Goal: Task Accomplishment & Management: Manage account settings

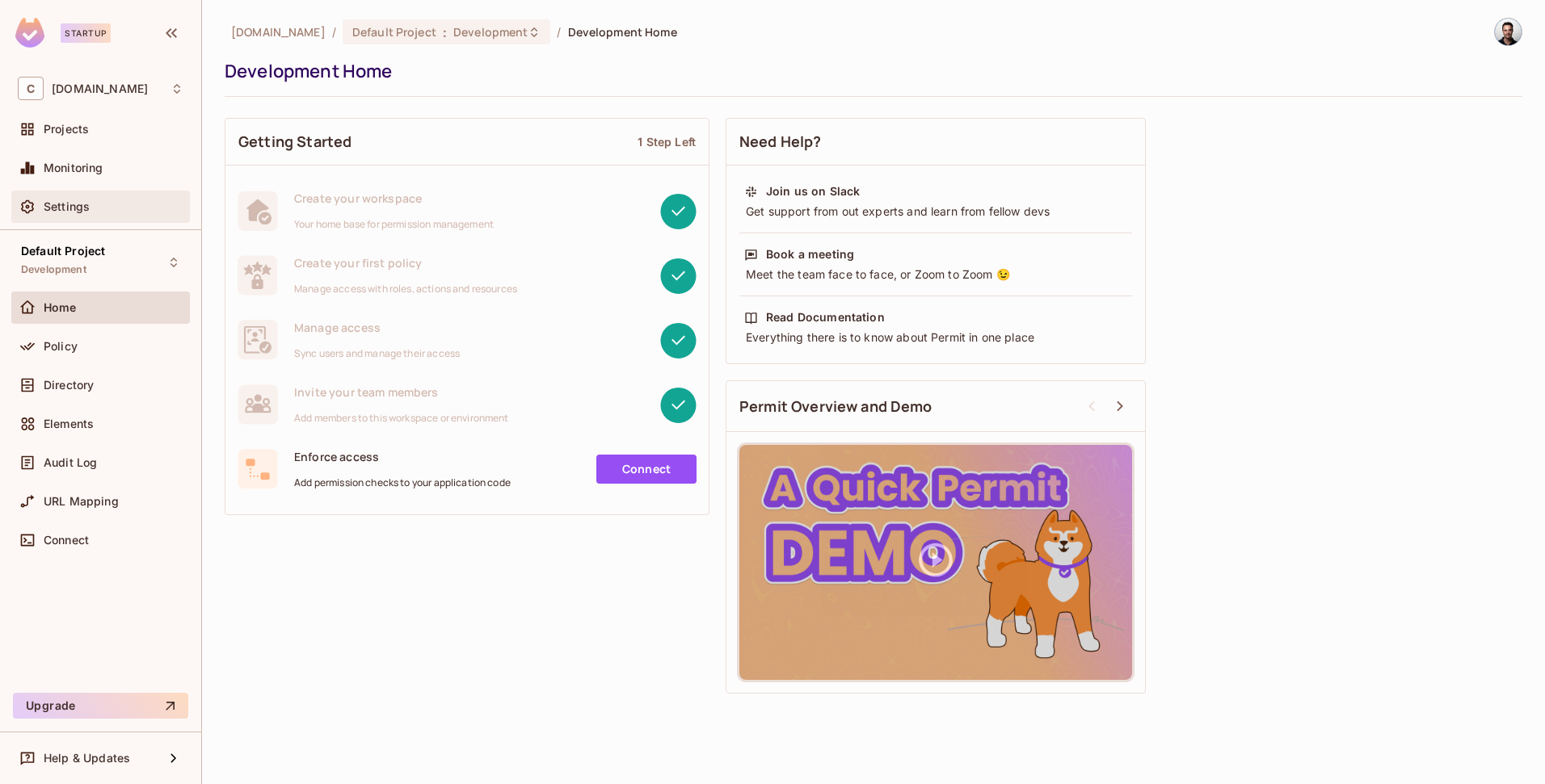
click at [83, 219] on div "Settings" at bounding box center [100, 206] width 178 height 32
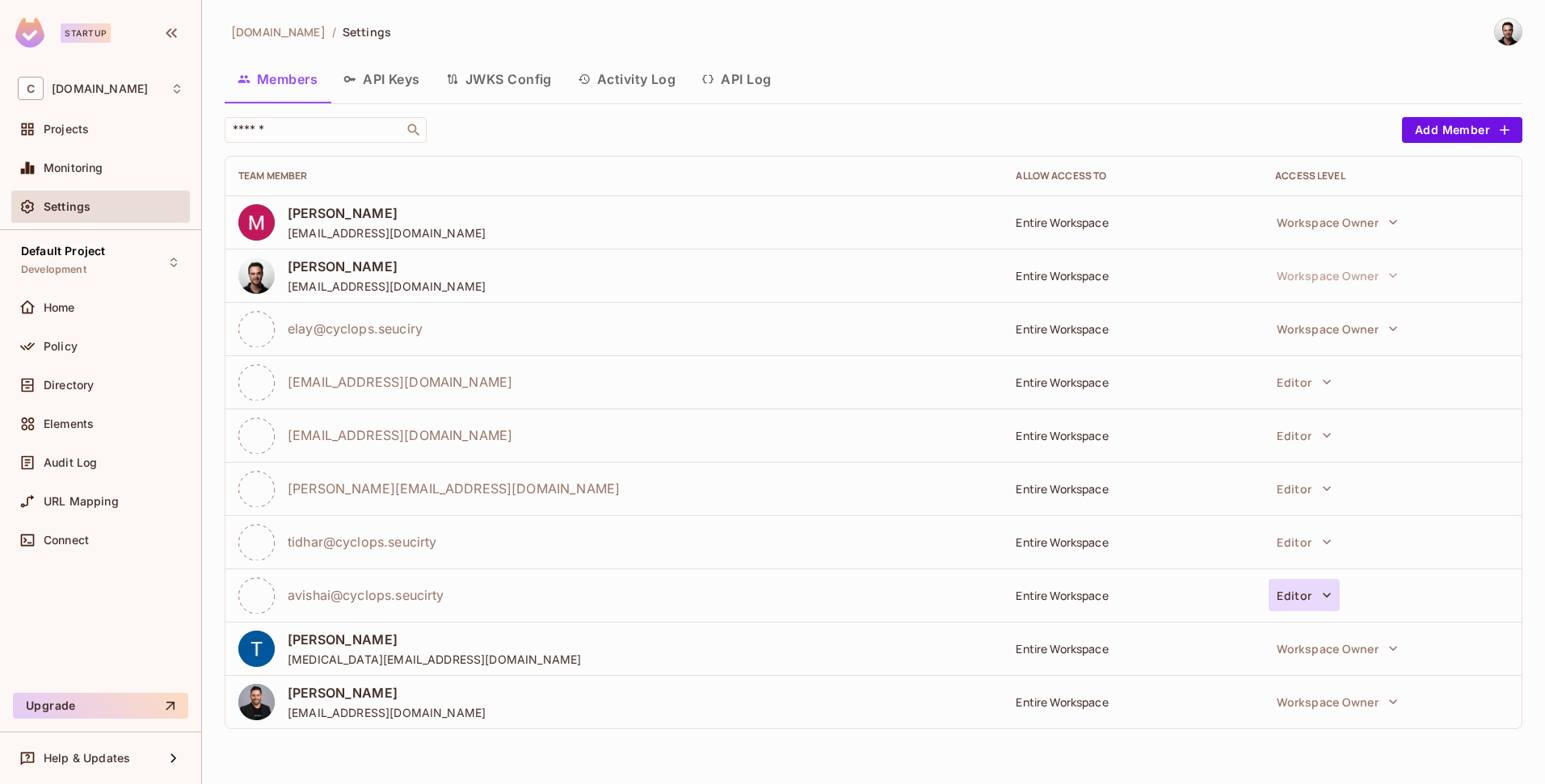
click at [1313, 585] on button "Editor" at bounding box center [1303, 596] width 70 height 32
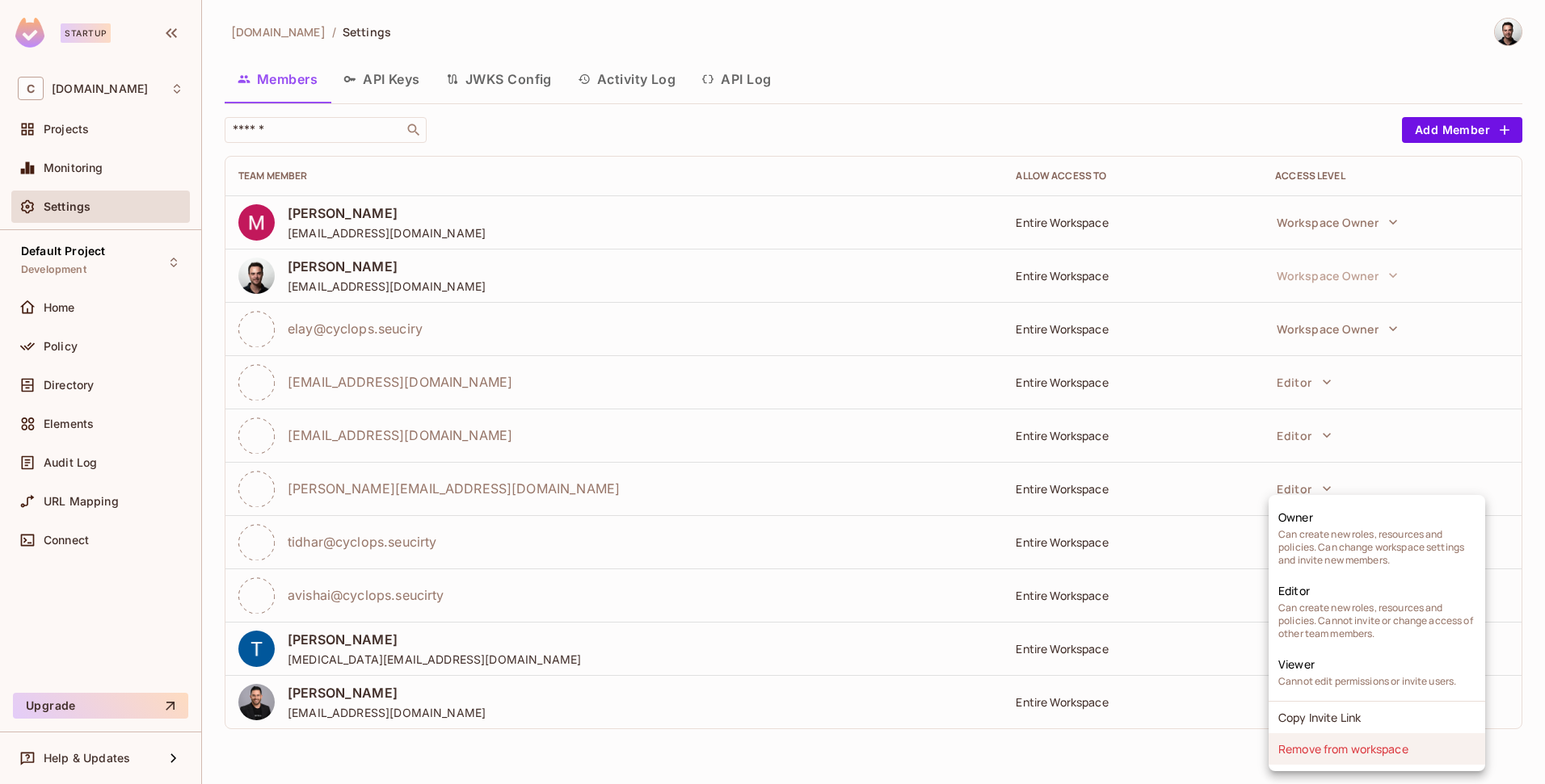
click at [1301, 752] on li "Remove from workspace" at bounding box center [1376, 749] width 217 height 32
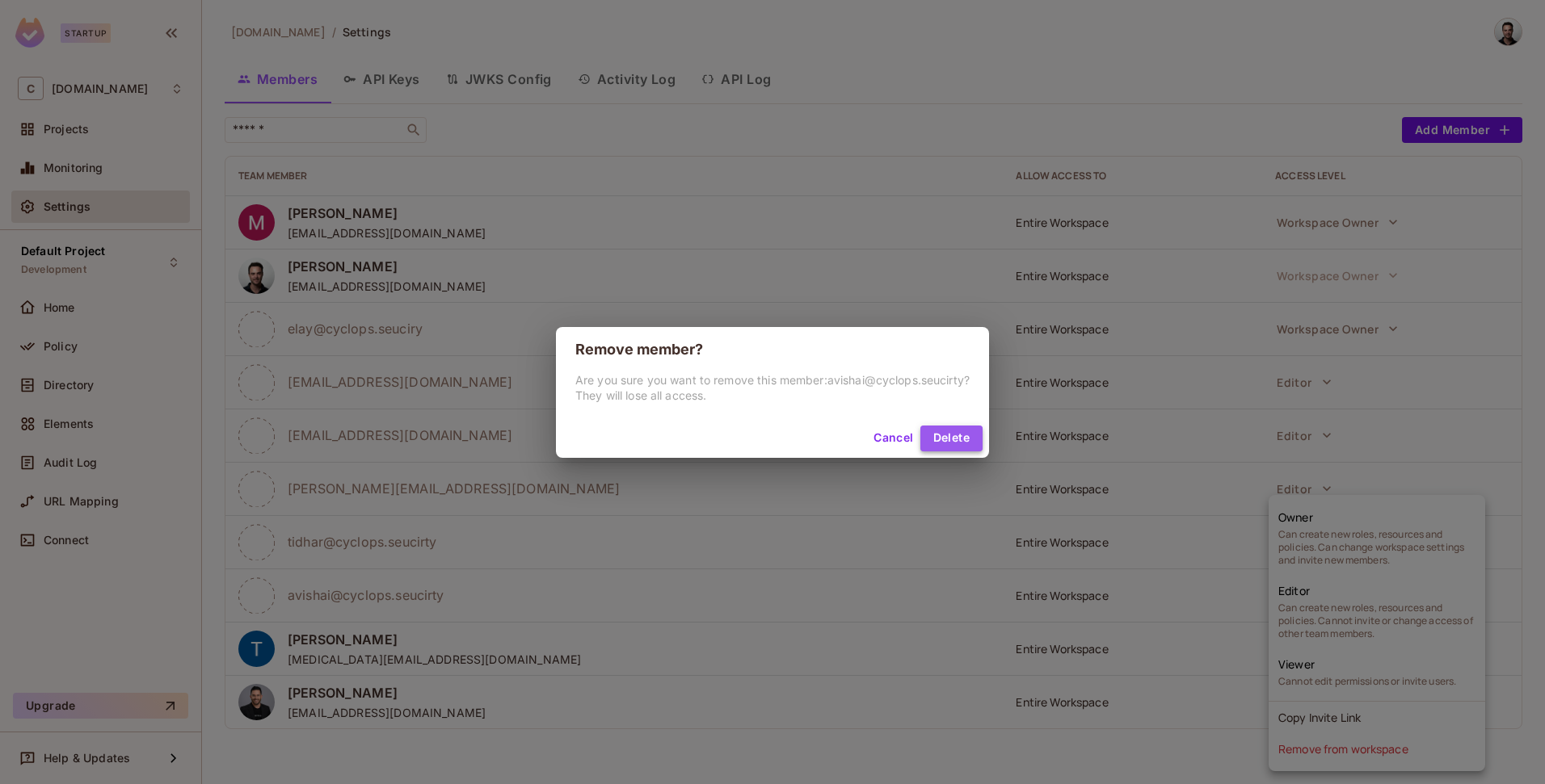
click at [952, 445] on button "Delete" at bounding box center [951, 439] width 62 height 26
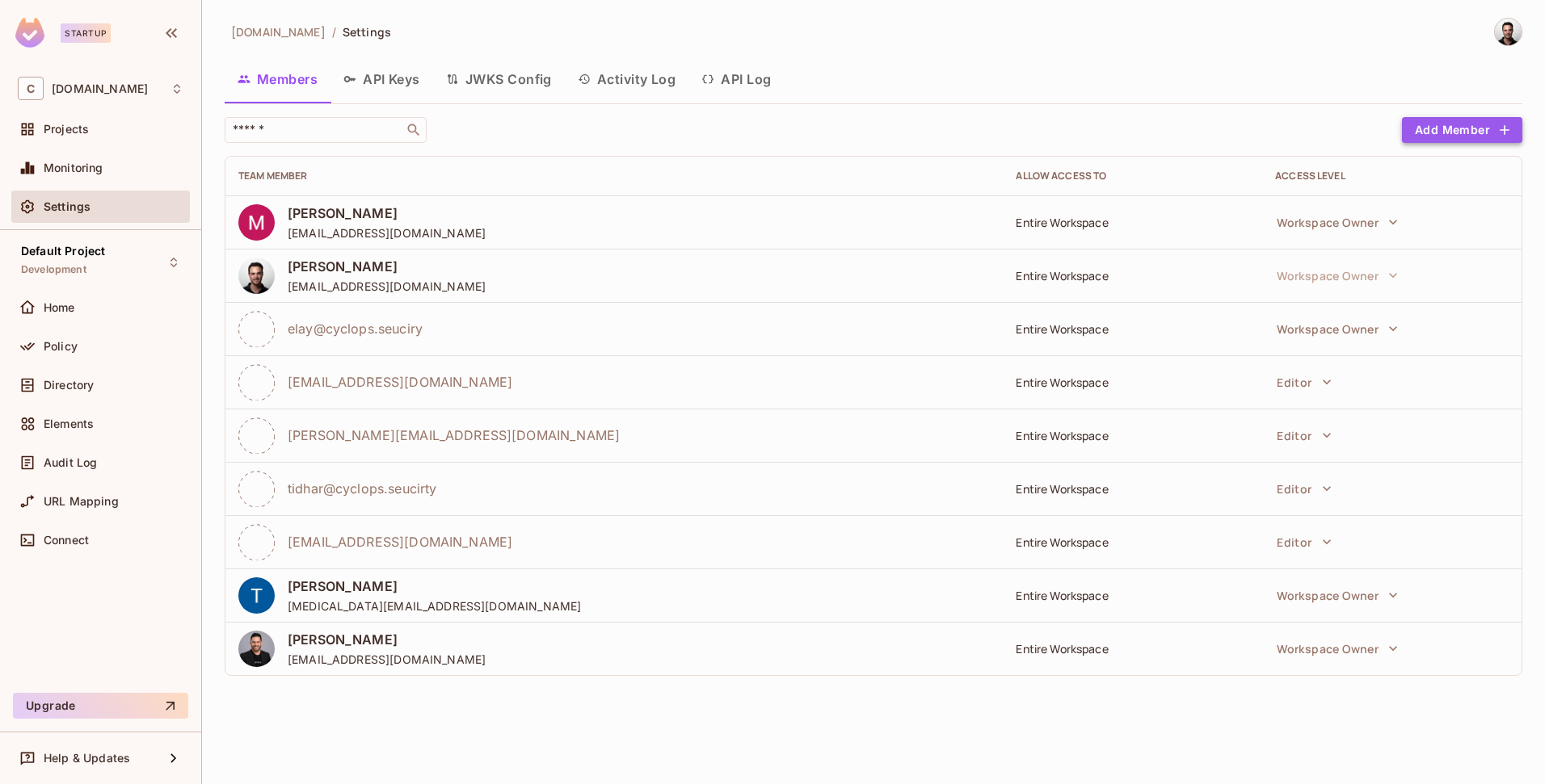
click at [1465, 121] on button "Add Member" at bounding box center [1462, 130] width 120 height 26
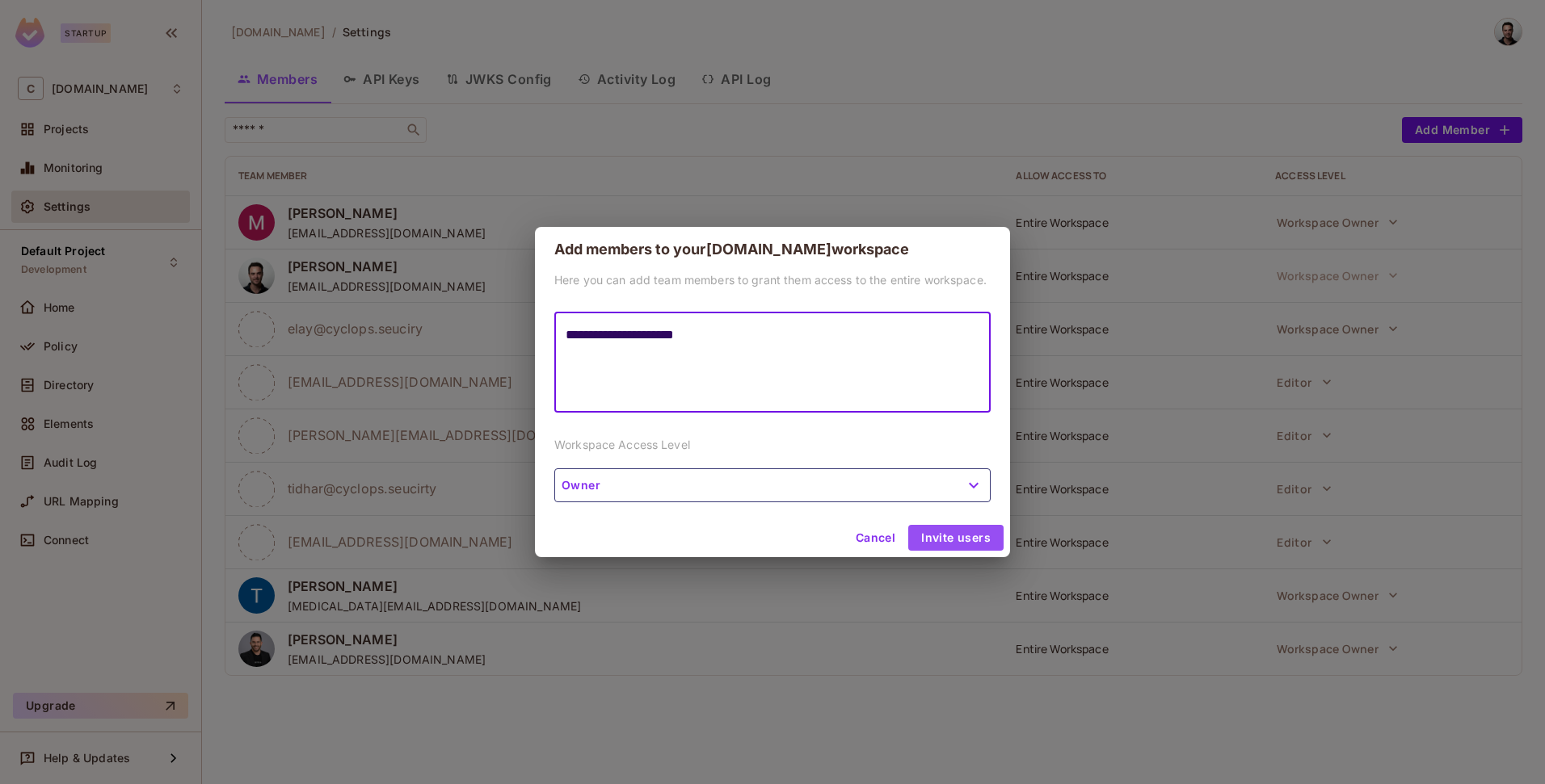
type textarea "**********"
click at [927, 528] on button "Invite users" at bounding box center [956, 538] width 96 height 26
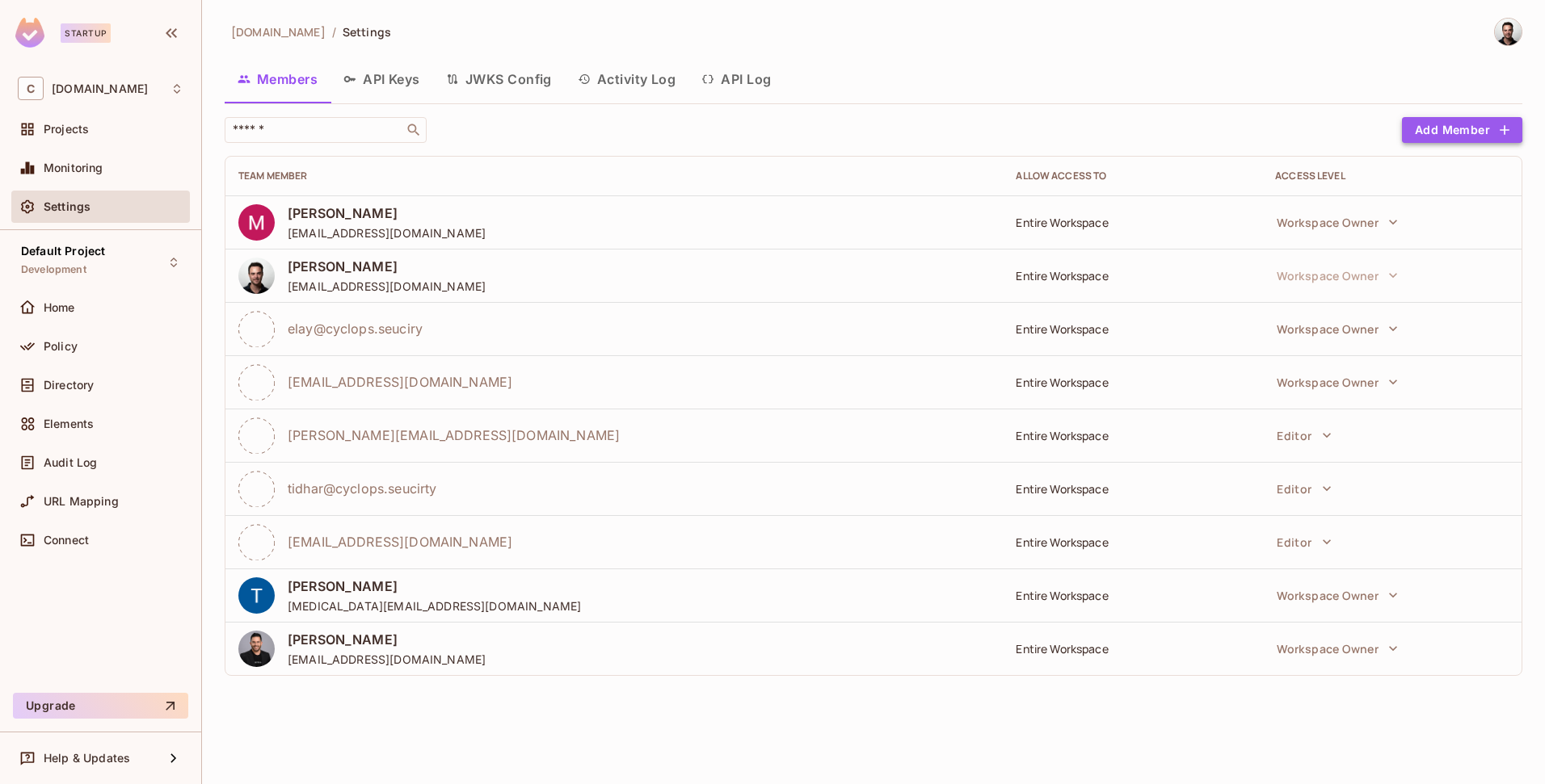
click at [1450, 128] on button "Add Member" at bounding box center [1462, 130] width 120 height 26
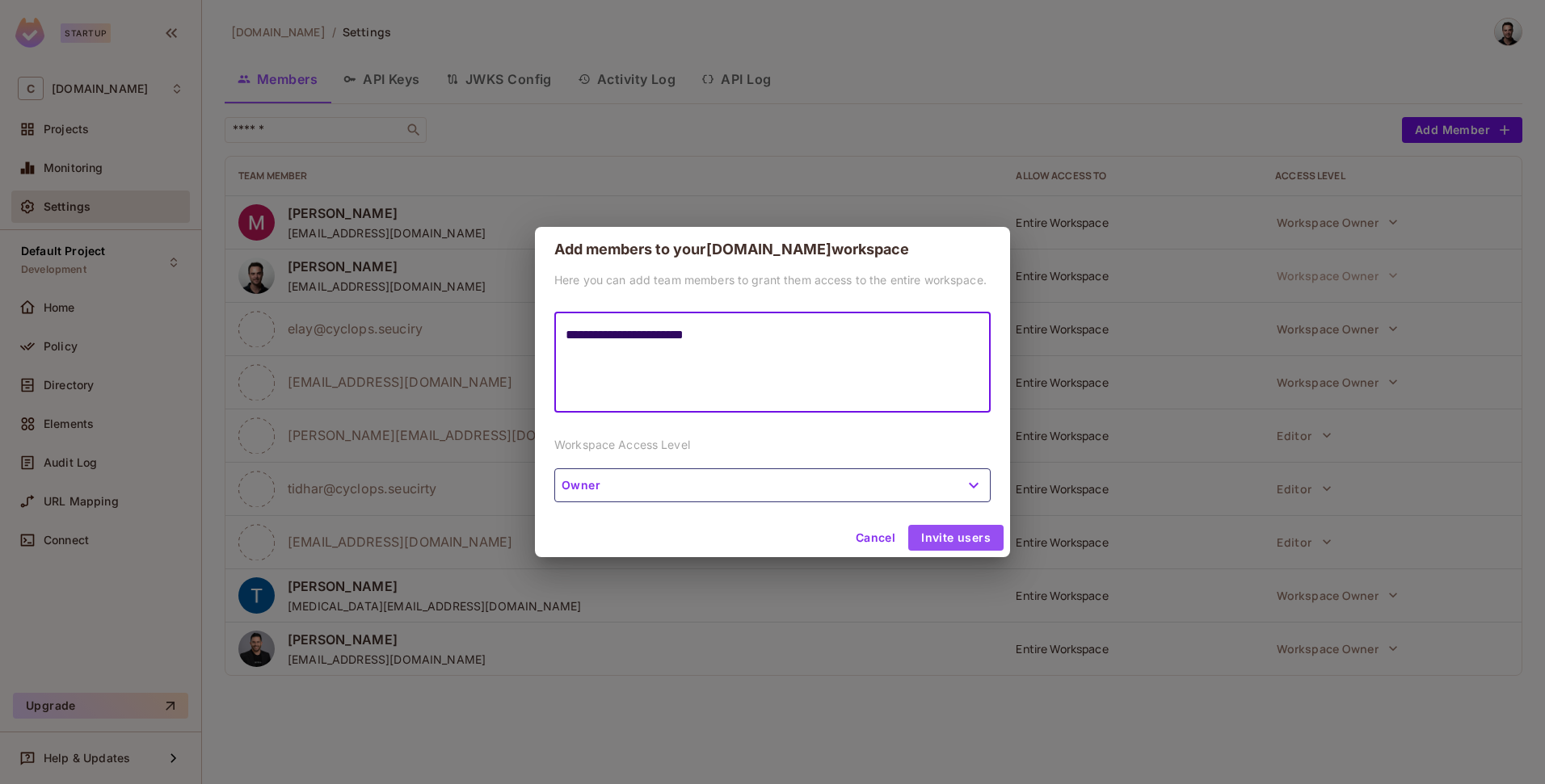
type textarea "**********"
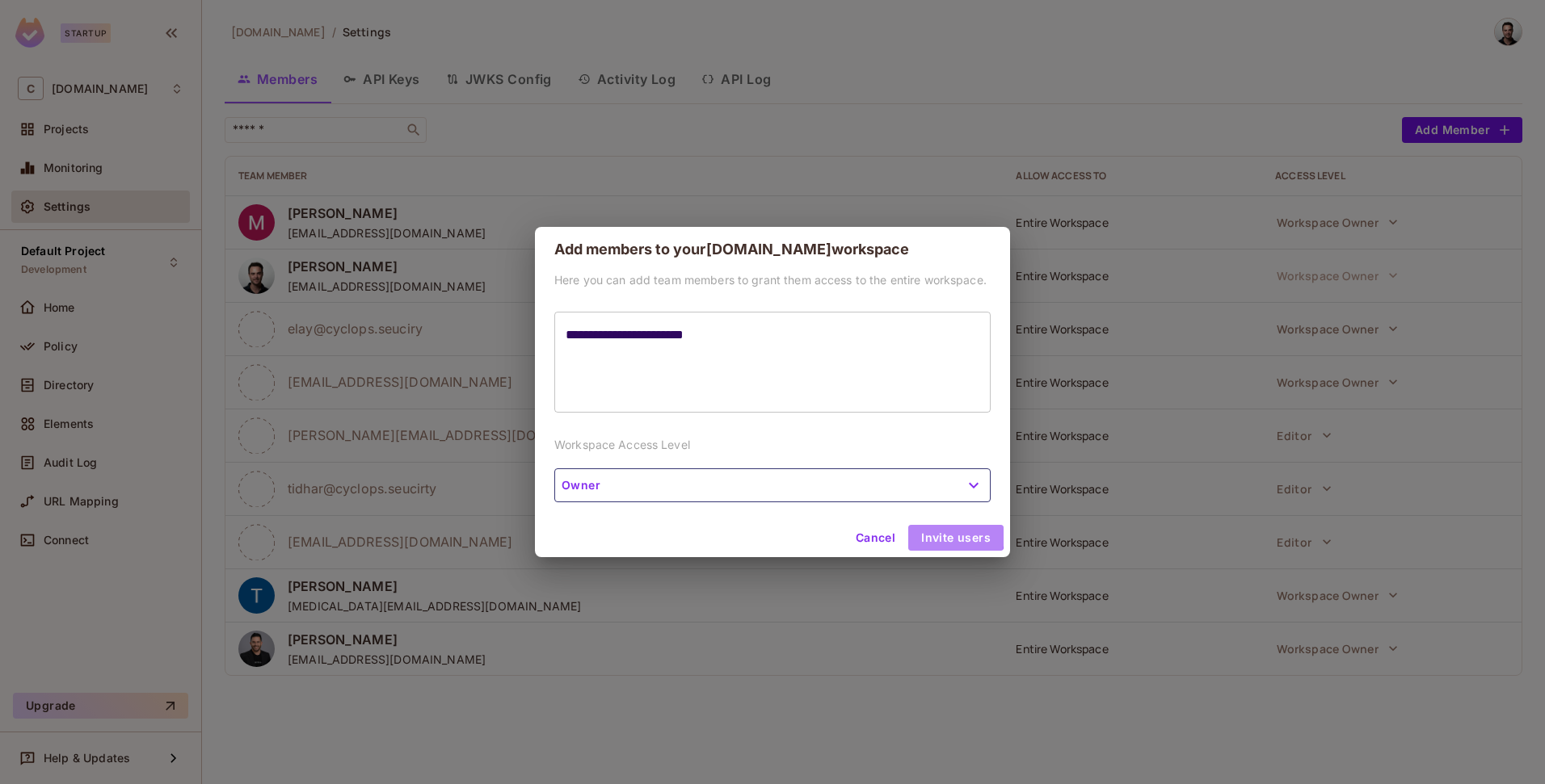
click at [942, 531] on button "Invite users" at bounding box center [956, 538] width 96 height 26
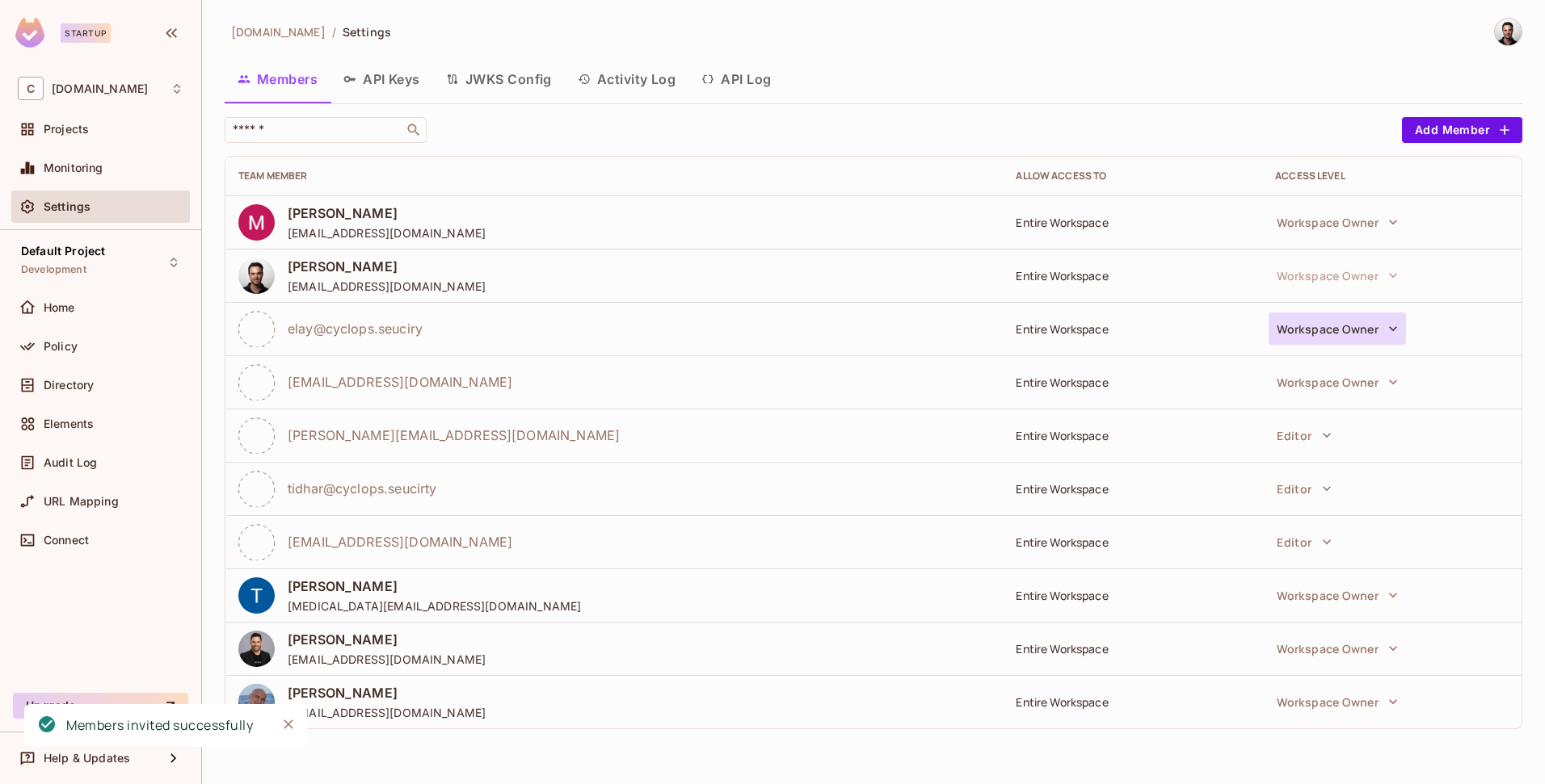
click at [1325, 318] on button "Workspace Owner" at bounding box center [1337, 328] width 137 height 32
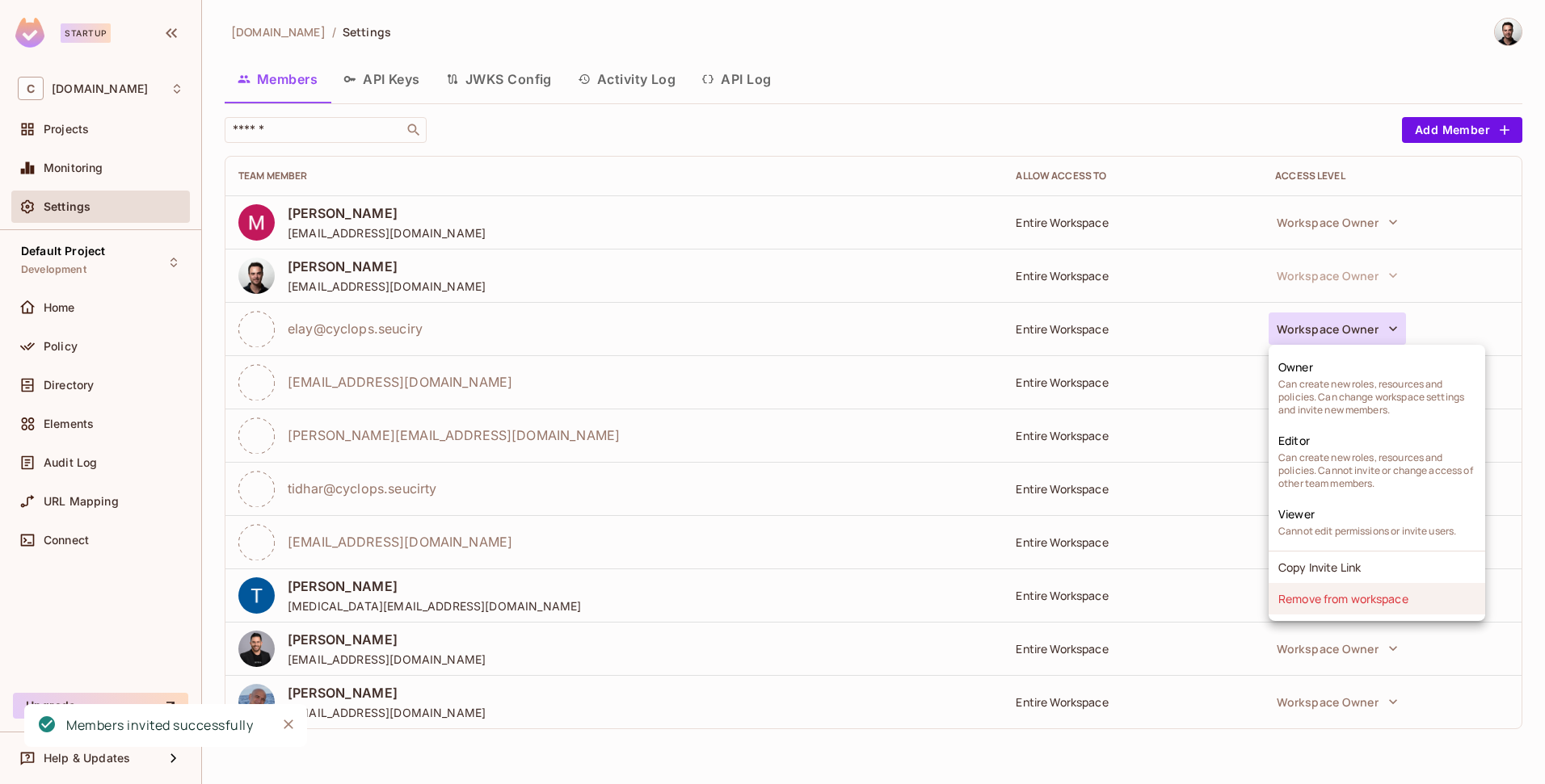
click at [1320, 600] on li "Remove from workspace" at bounding box center [1376, 599] width 217 height 32
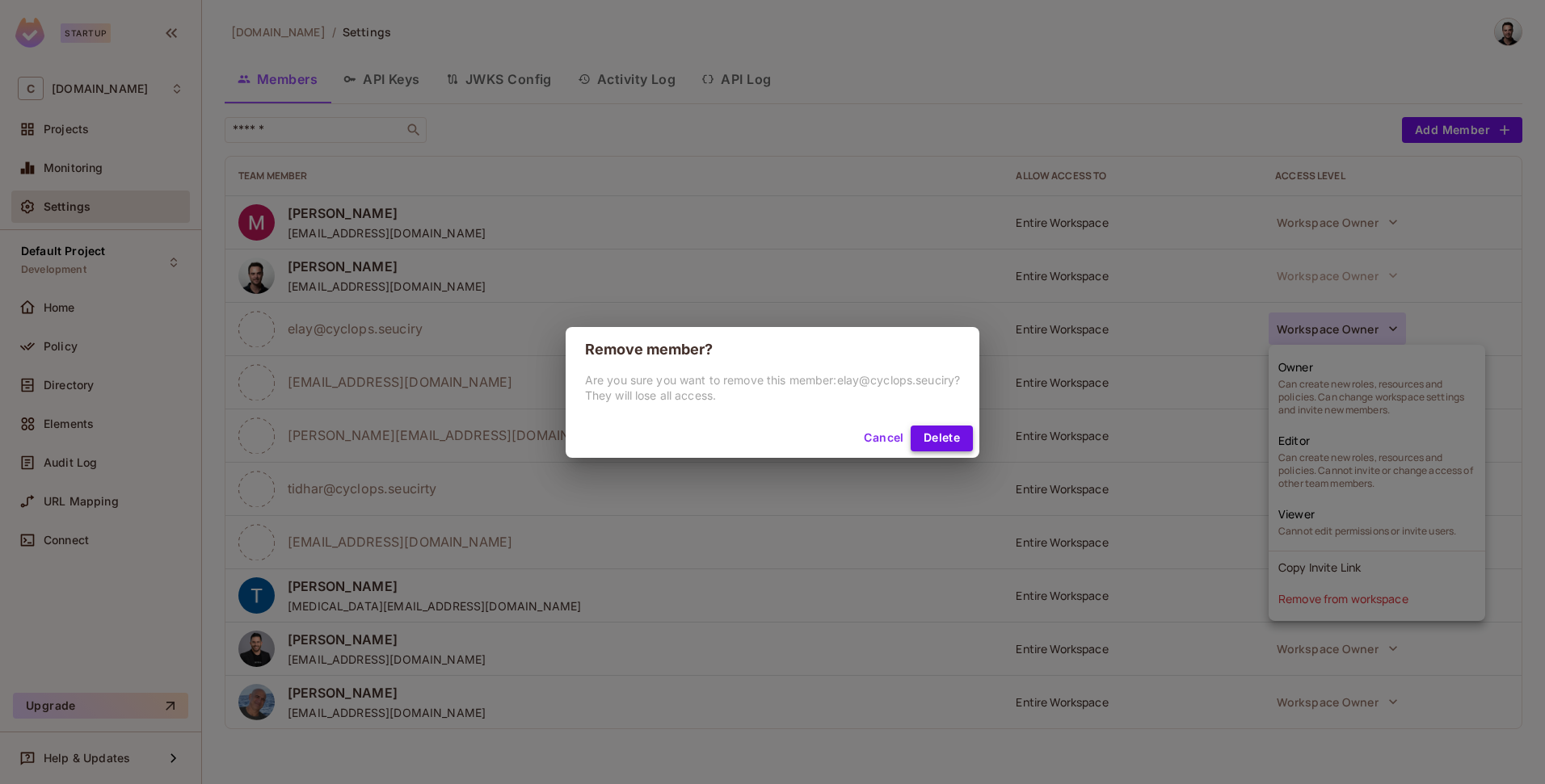
click at [951, 447] on button "Delete" at bounding box center [942, 439] width 62 height 26
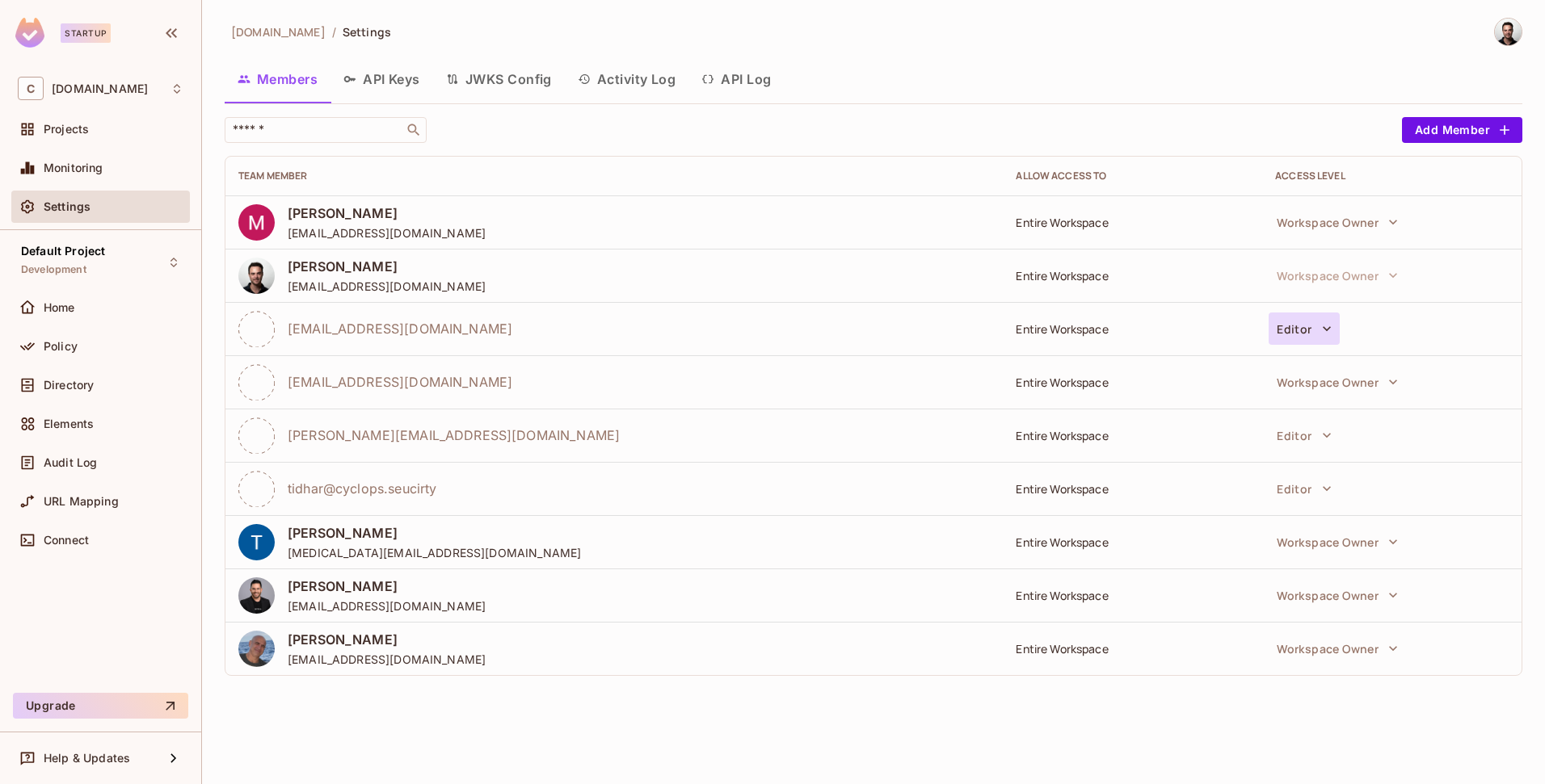
click at [1297, 329] on button "Editor" at bounding box center [1303, 328] width 70 height 32
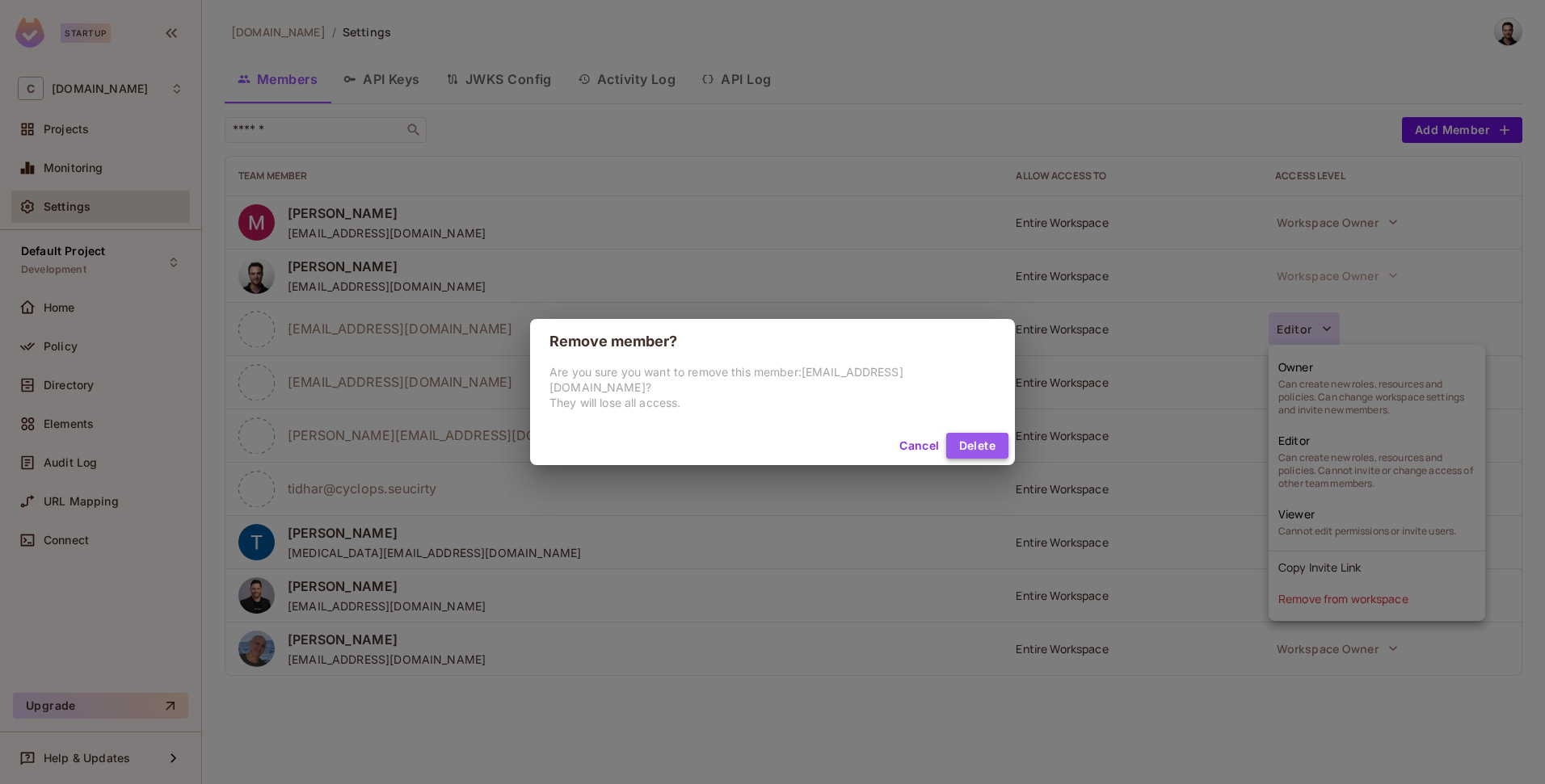
click at [947, 441] on button "Delete" at bounding box center [977, 446] width 62 height 26
